Goal: Transaction & Acquisition: Subscribe to service/newsletter

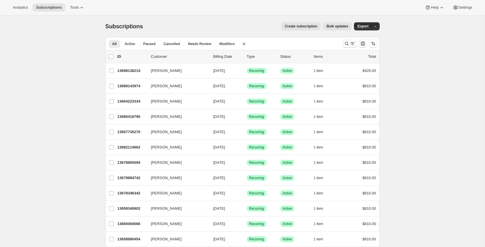
click at [353, 44] on icon "Search and filter results" at bounding box center [351, 43] width 3 height 1
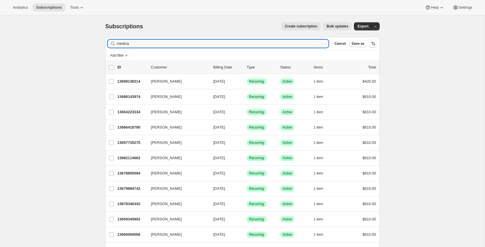
type input "medical"
click at [277, 44] on input "Filter subscribers" at bounding box center [223, 44] width 212 height 8
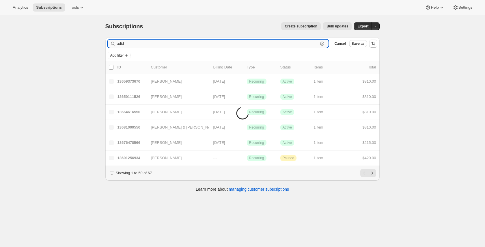
type input "adidr"
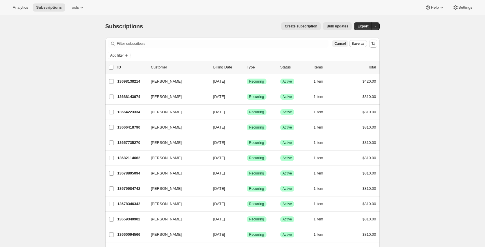
click at [342, 45] on span "Cancel" at bounding box center [339, 43] width 11 height 5
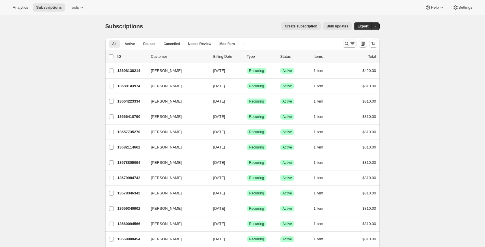
click at [352, 45] on icon "Search and filter results" at bounding box center [352, 44] width 2 height 1
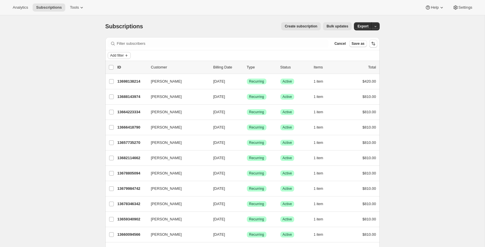
click at [127, 57] on icon "Add filter" at bounding box center [126, 55] width 5 height 5
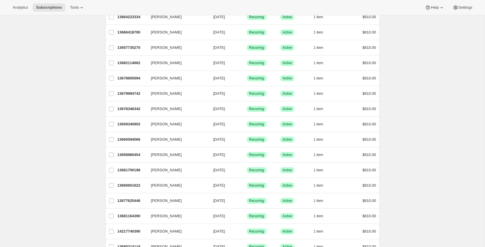
scroll to position [130, 0]
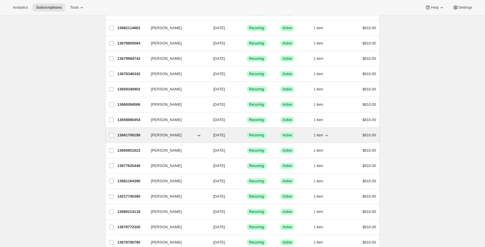
click at [199, 135] on icon "button" at bounding box center [199, 135] width 6 height 6
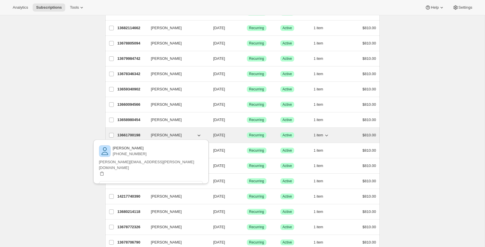
click at [199, 135] on icon "button" at bounding box center [199, 135] width 6 height 6
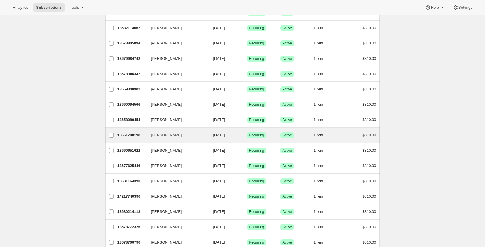
scroll to position [0, 0]
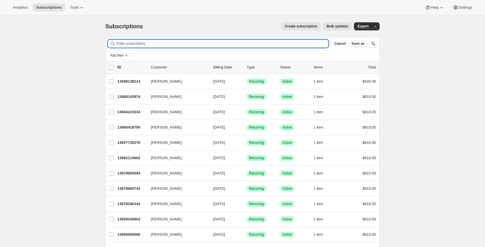
click at [138, 45] on input "Filter subscribers" at bounding box center [223, 44] width 212 height 8
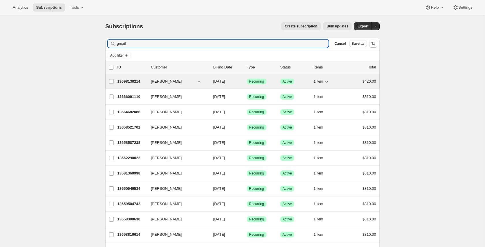
click at [200, 82] on icon "button" at bounding box center [199, 81] width 6 height 6
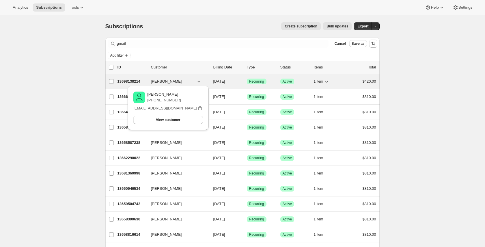
click at [200, 82] on icon "button" at bounding box center [199, 81] width 6 height 6
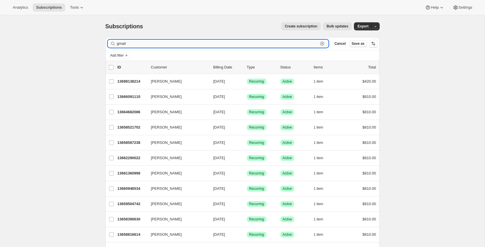
click at [138, 41] on input "gmail" at bounding box center [217, 44] width 201 height 8
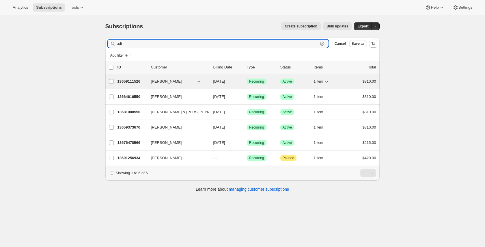
type input "adi"
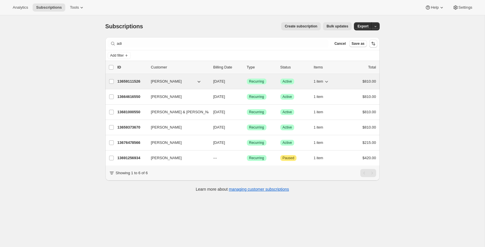
click at [199, 82] on icon "button" at bounding box center [198, 82] width 3 height 2
click at [198, 81] on icon "button" at bounding box center [199, 81] width 6 height 6
click at [166, 81] on span "[PERSON_NAME]" at bounding box center [166, 81] width 31 height 6
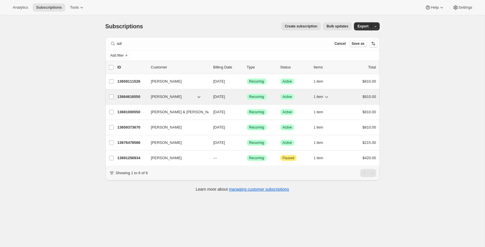
click at [199, 96] on icon "button" at bounding box center [199, 97] width 6 height 6
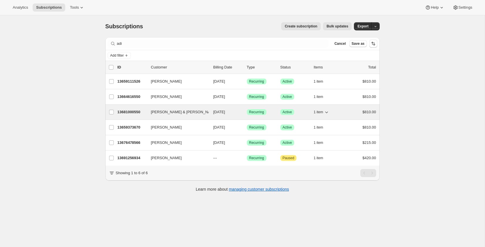
click at [217, 112] on icon "button" at bounding box center [220, 112] width 6 height 6
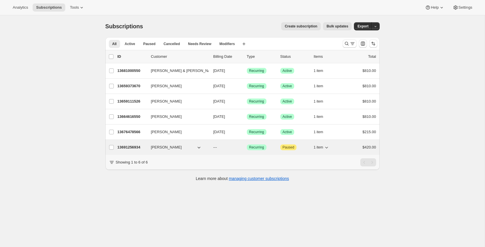
click at [199, 147] on icon "button" at bounding box center [198, 148] width 3 height 2
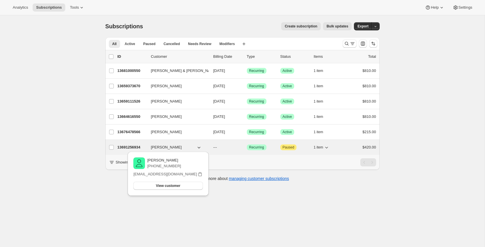
click at [199, 147] on icon "button" at bounding box center [198, 148] width 3 height 2
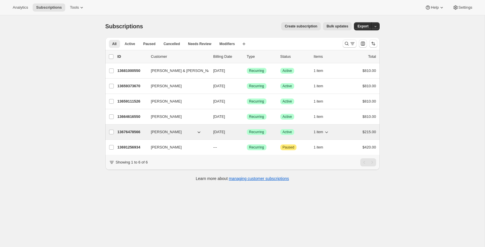
click at [199, 132] on icon "button" at bounding box center [198, 132] width 3 height 2
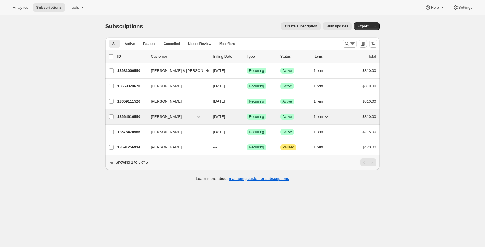
click at [198, 117] on icon "button" at bounding box center [199, 117] width 6 height 6
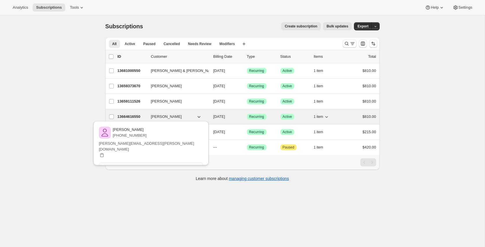
click at [198, 117] on icon "button" at bounding box center [199, 117] width 6 height 6
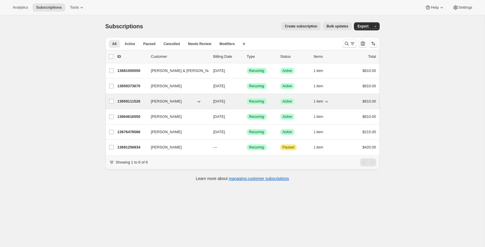
click at [198, 102] on icon "button" at bounding box center [199, 101] width 6 height 6
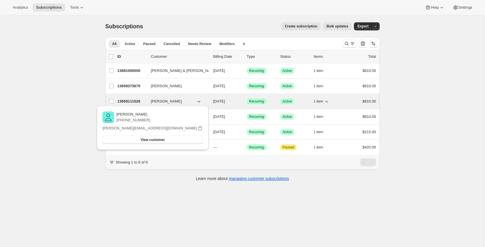
click at [198, 102] on icon "button" at bounding box center [199, 101] width 6 height 6
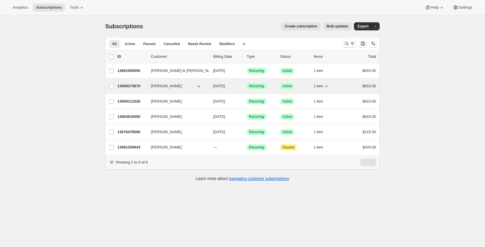
click at [198, 86] on icon "button" at bounding box center [198, 86] width 3 height 2
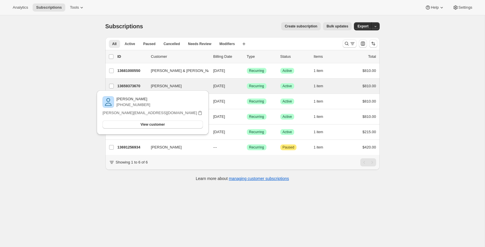
drag, startPoint x: 199, startPoint y: 87, endPoint x: 198, endPoint y: 80, distance: 7.0
click at [199, 87] on icon "button" at bounding box center [199, 86] width 6 height 6
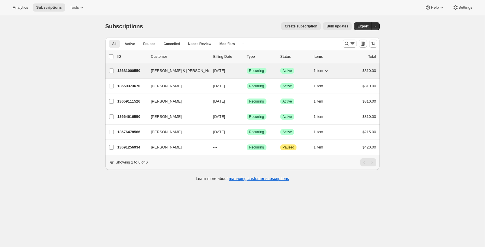
click at [217, 70] on icon "button" at bounding box center [220, 71] width 6 height 6
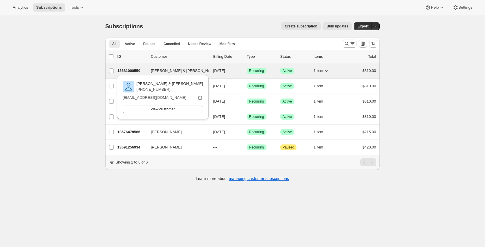
click at [217, 70] on icon "button" at bounding box center [220, 71] width 6 height 6
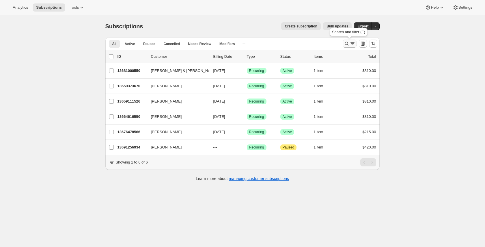
click at [349, 45] on icon "Search and filter results" at bounding box center [352, 44] width 6 height 6
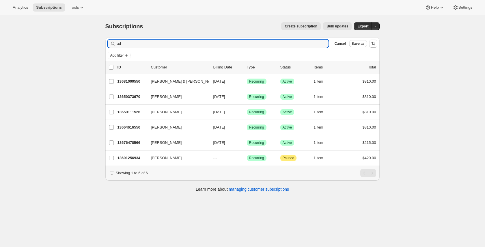
type input "a"
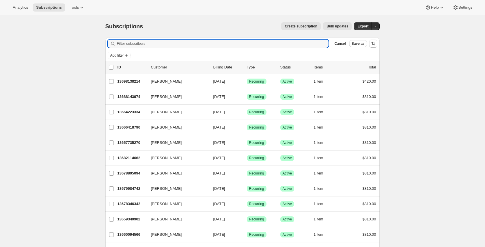
click at [298, 27] on span "Create subscription" at bounding box center [300, 26] width 33 height 5
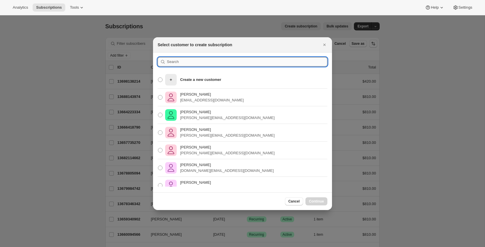
click at [203, 61] on input ":r8:" at bounding box center [247, 61] width 160 height 9
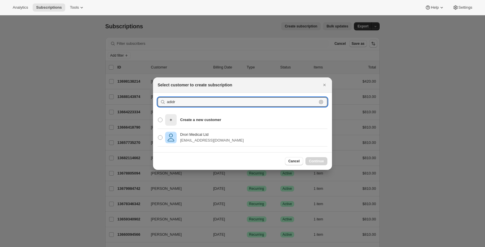
type input "adidr"
click at [250, 134] on div "Drori Medical Ltd [EMAIL_ADDRESS][DOMAIN_NAME]" at bounding box center [242, 138] width 179 height 18
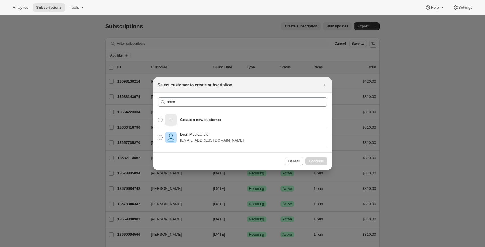
click at [159, 137] on span ":r8:" at bounding box center [160, 137] width 5 height 5
click at [158, 135] on input "Drori Medical Ltd [EMAIL_ADDRESS][DOMAIN_NAME]" at bounding box center [158, 135] width 0 height 0
radio input "true"
click at [310, 162] on span "Continue" at bounding box center [316, 161] width 15 height 5
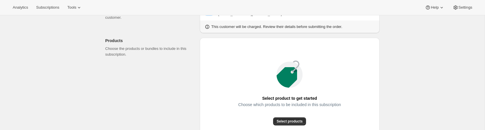
scroll to position [54, 0]
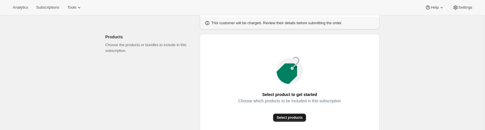
click at [284, 118] on span "Select products" at bounding box center [289, 117] width 26 height 5
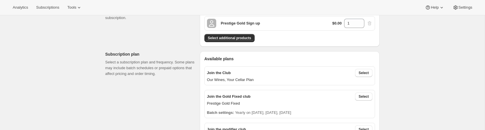
scroll to position [100, 0]
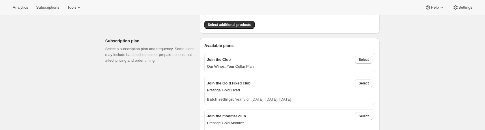
click at [373, 57] on div "Join the Club Select Our Wines, Your Cellar Plan" at bounding box center [289, 62] width 170 height 19
click at [369, 59] on button "Select" at bounding box center [363, 60] width 17 height 8
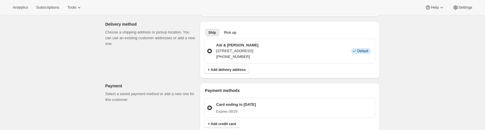
scroll to position [367, 0]
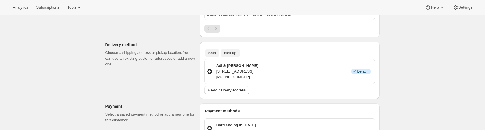
click at [232, 55] on span "Pick up" at bounding box center [230, 53] width 12 height 5
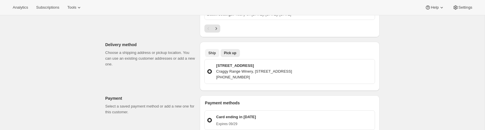
click at [212, 54] on span "Ship" at bounding box center [211, 53] width 7 height 5
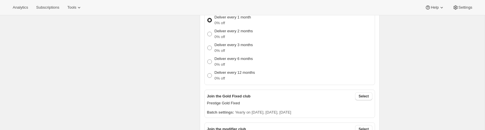
scroll to position [165, 0]
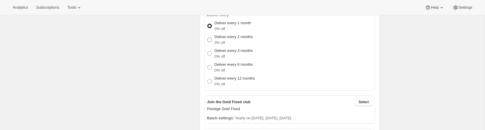
click at [211, 40] on span at bounding box center [209, 39] width 5 height 5
click at [207, 38] on input "Deliver every 2 months 0% off" at bounding box center [207, 37] width 0 height 0
radio input "true"
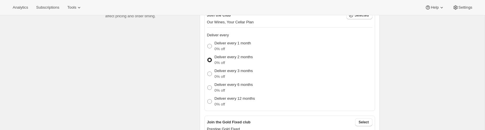
scroll to position [149, 0]
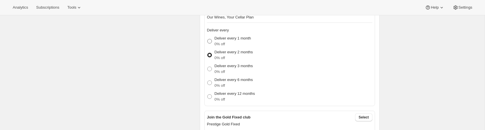
click at [209, 40] on span at bounding box center [209, 41] width 5 height 5
click at [207, 39] on input "Deliver every 1 month 0% off" at bounding box center [207, 39] width 0 height 0
radio input "true"
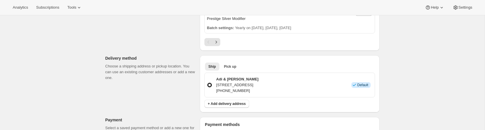
scroll to position [370, 0]
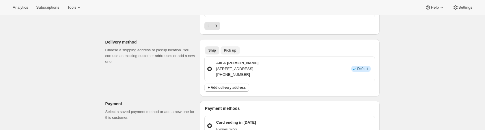
click at [228, 53] on button "Pick up" at bounding box center [229, 50] width 19 height 8
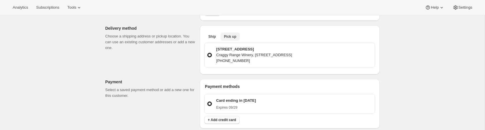
scroll to position [362, 0]
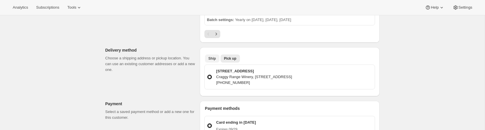
click at [213, 57] on span "Ship" at bounding box center [211, 58] width 7 height 5
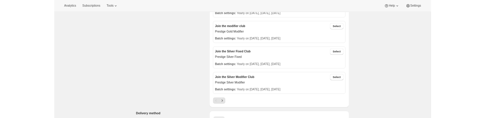
scroll to position [323, 0]
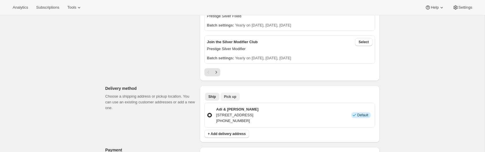
click at [227, 95] on span "Pick up" at bounding box center [230, 97] width 12 height 5
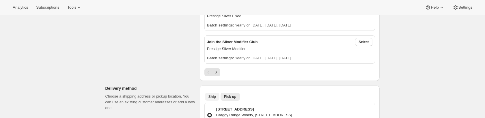
click at [212, 97] on span "Ship" at bounding box center [211, 97] width 7 height 5
click at [210, 115] on span at bounding box center [209, 115] width 5 height 5
click at [207, 113] on input "Adi & [PERSON_NAME] [STREET_ADDRESS] [PHONE_NUMBER] Info Default" at bounding box center [207, 113] width 0 height 0
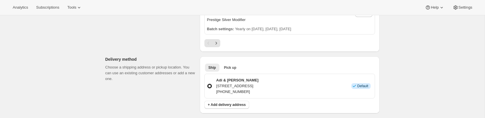
scroll to position [354, 0]
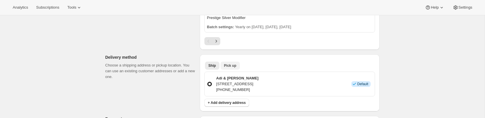
click at [229, 64] on span "Pick up" at bounding box center [230, 65] width 12 height 5
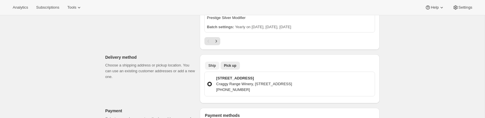
click at [214, 67] on span "Ship" at bounding box center [211, 65] width 7 height 5
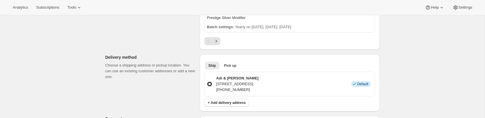
click at [75, 75] on div "Create subscription. This page is ready Create subscription Customer This subsc…" at bounding box center [242, 42] width 484 height 763
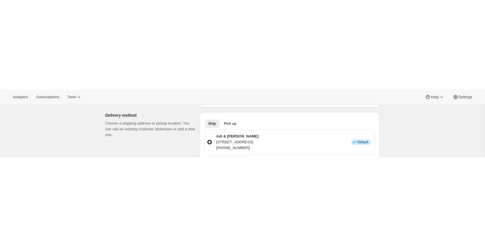
scroll to position [363, 0]
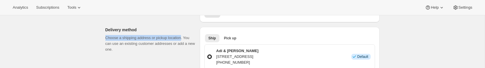
drag, startPoint x: 106, startPoint y: 37, endPoint x: 185, endPoint y: 36, distance: 79.3
click at [185, 36] on p "Choose a shipping address or pickup location. You can use an existing customer …" at bounding box center [150, 43] width 90 height 17
copy p "Choose a shipping address or pickup location"
